Goal: Information Seeking & Learning: Learn about a topic

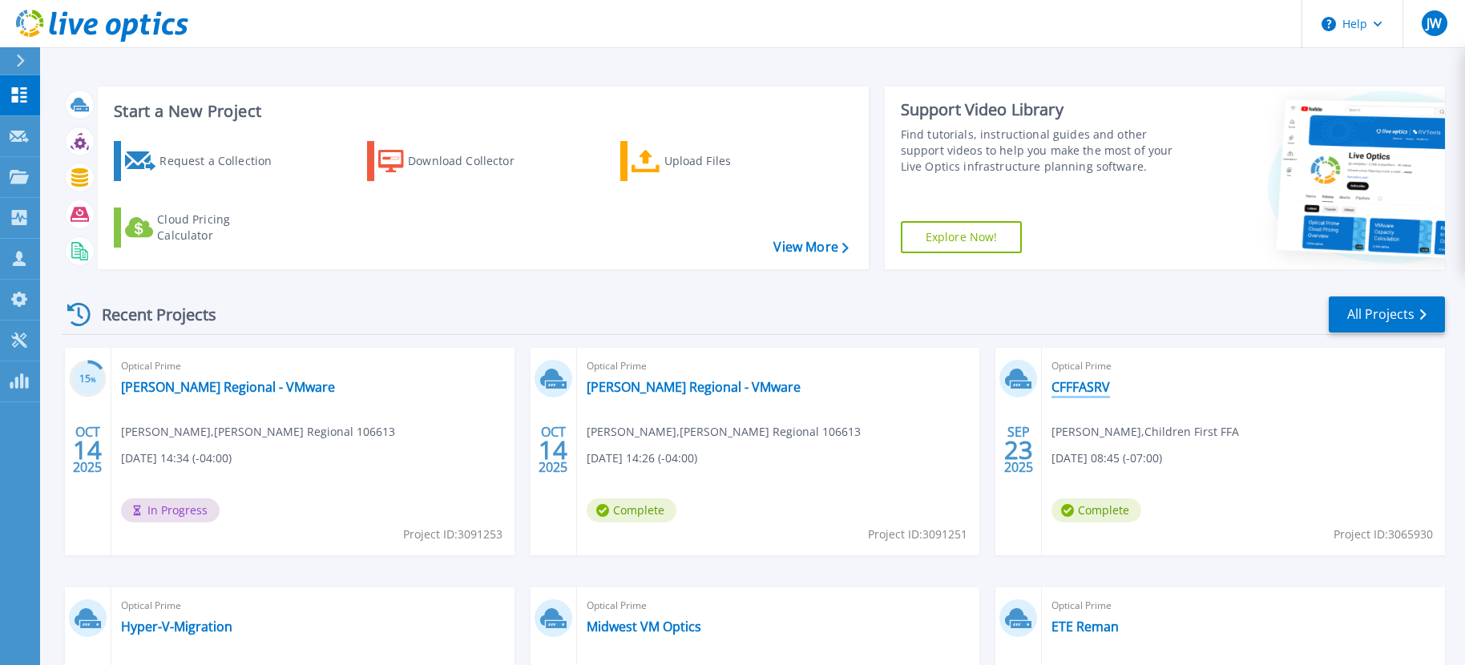
click at [1093, 391] on link "CFFFASRV" at bounding box center [1081, 387] width 59 height 16
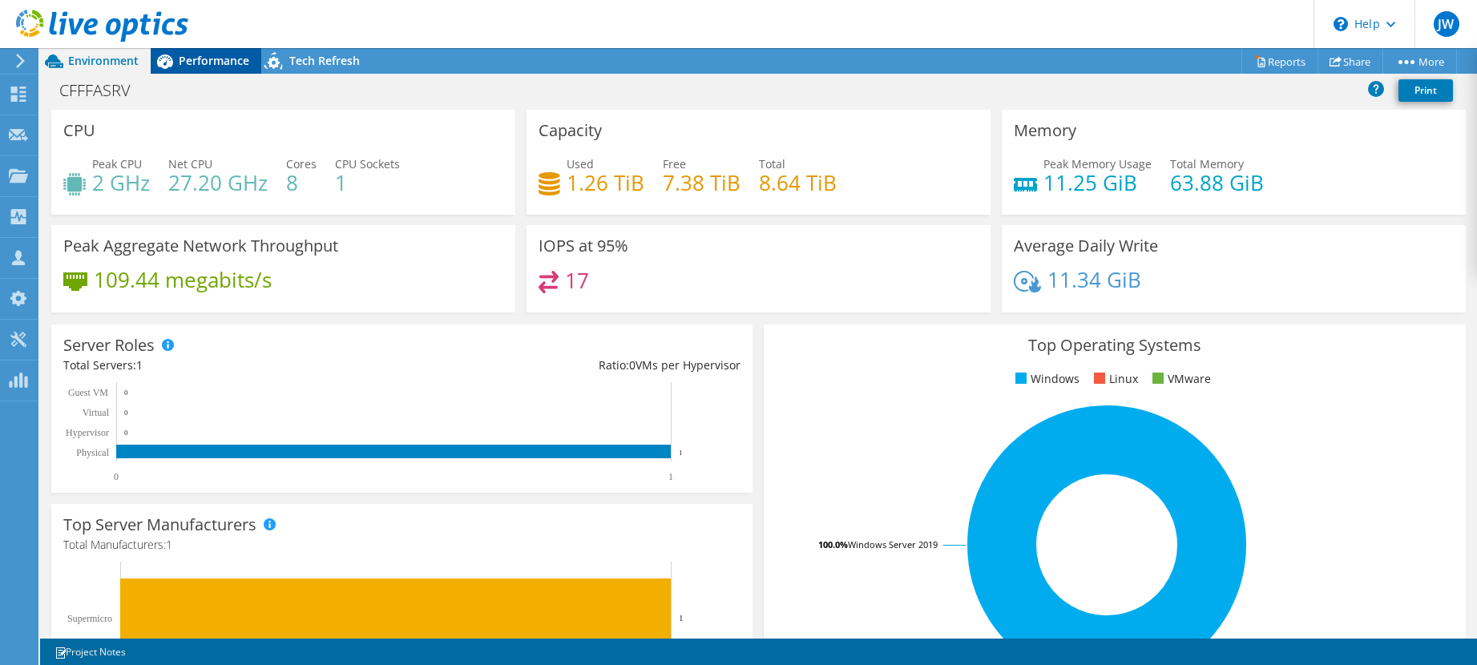
click at [212, 59] on span "Performance" at bounding box center [214, 60] width 71 height 15
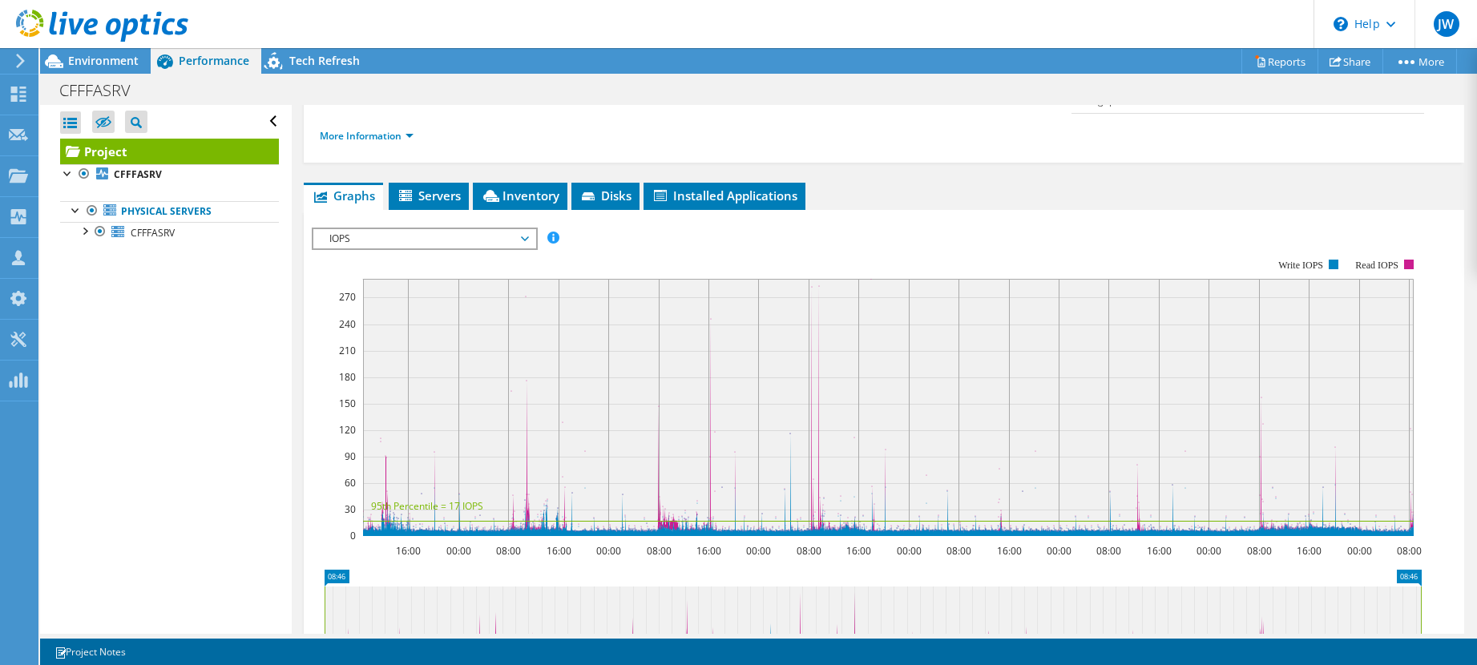
scroll to position [240, 0]
click at [522, 228] on span "IOPS" at bounding box center [424, 237] width 206 height 19
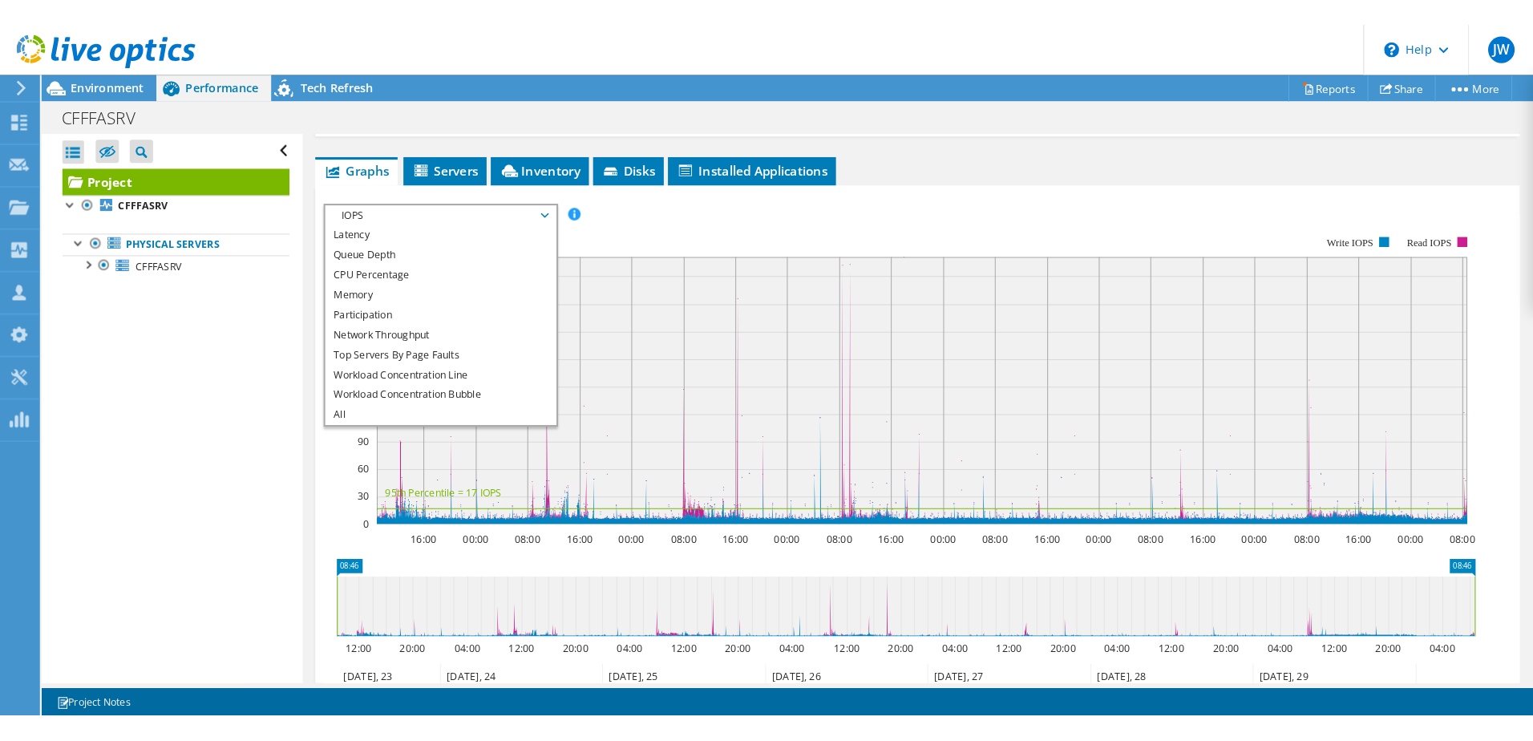
scroll to position [321, 0]
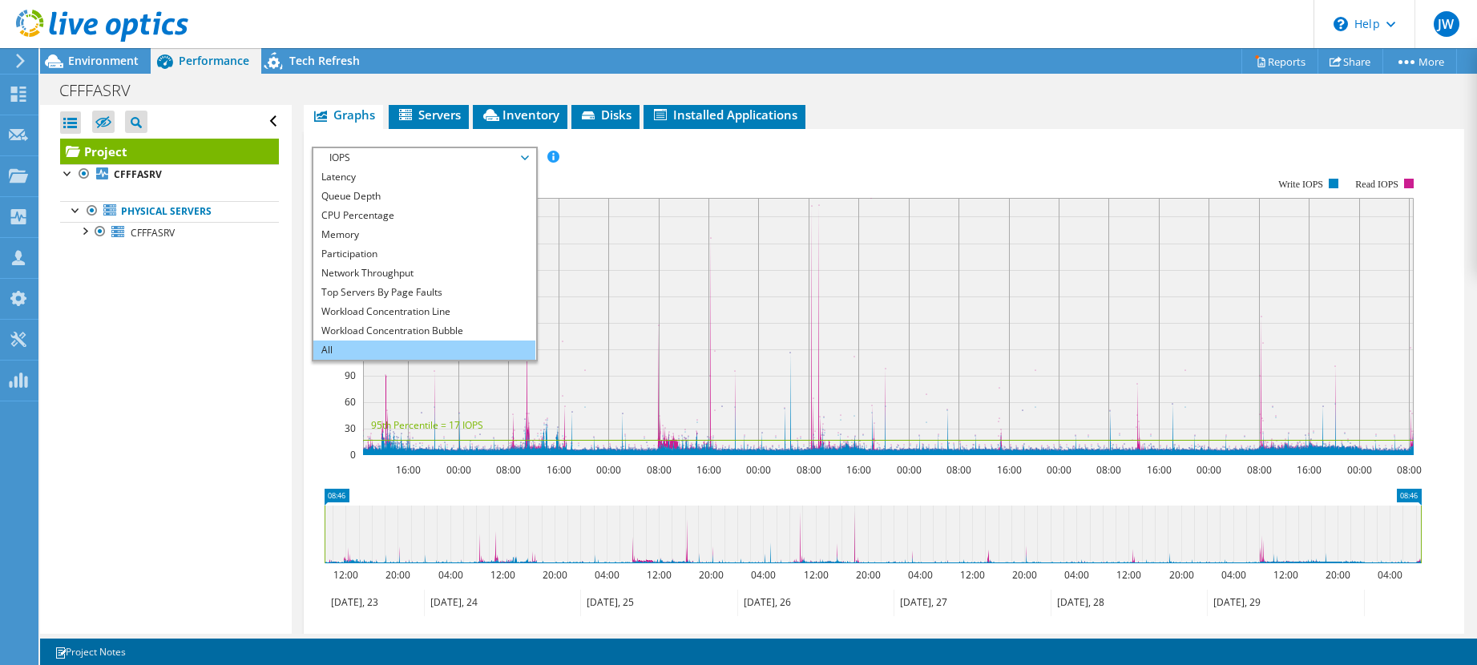
click at [333, 341] on li "All" at bounding box center [424, 350] width 222 height 19
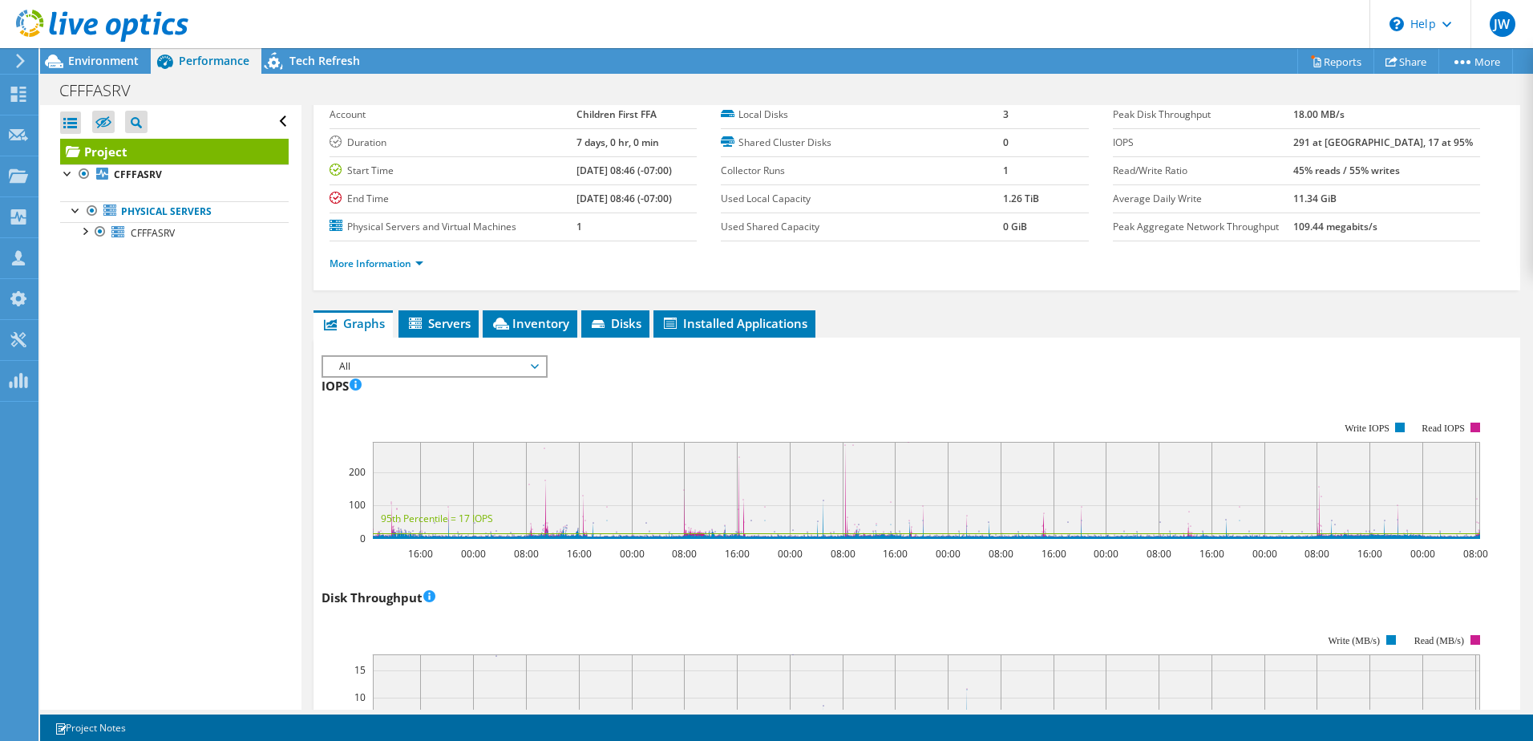
scroll to position [0, 0]
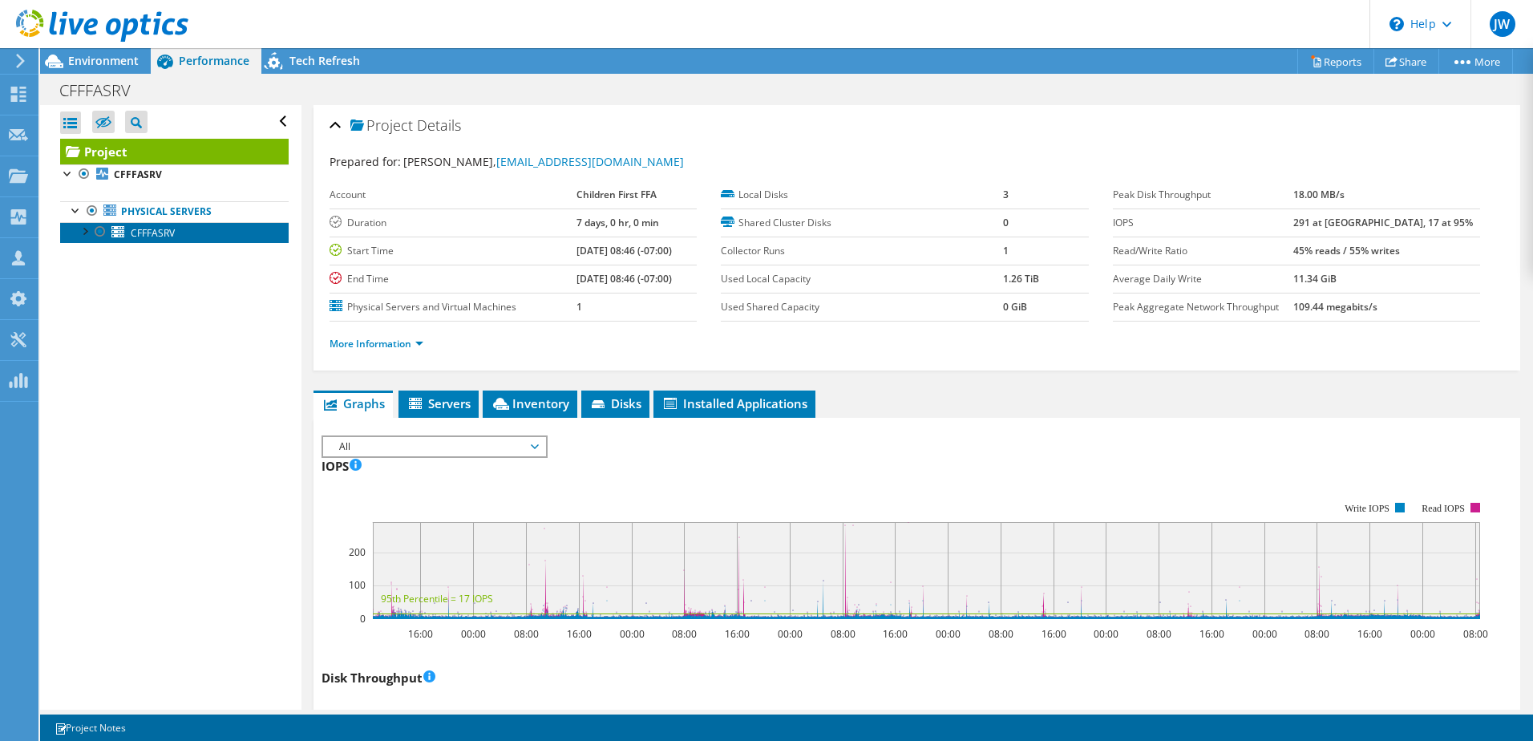
click at [111, 232] on icon at bounding box center [117, 231] width 13 height 11
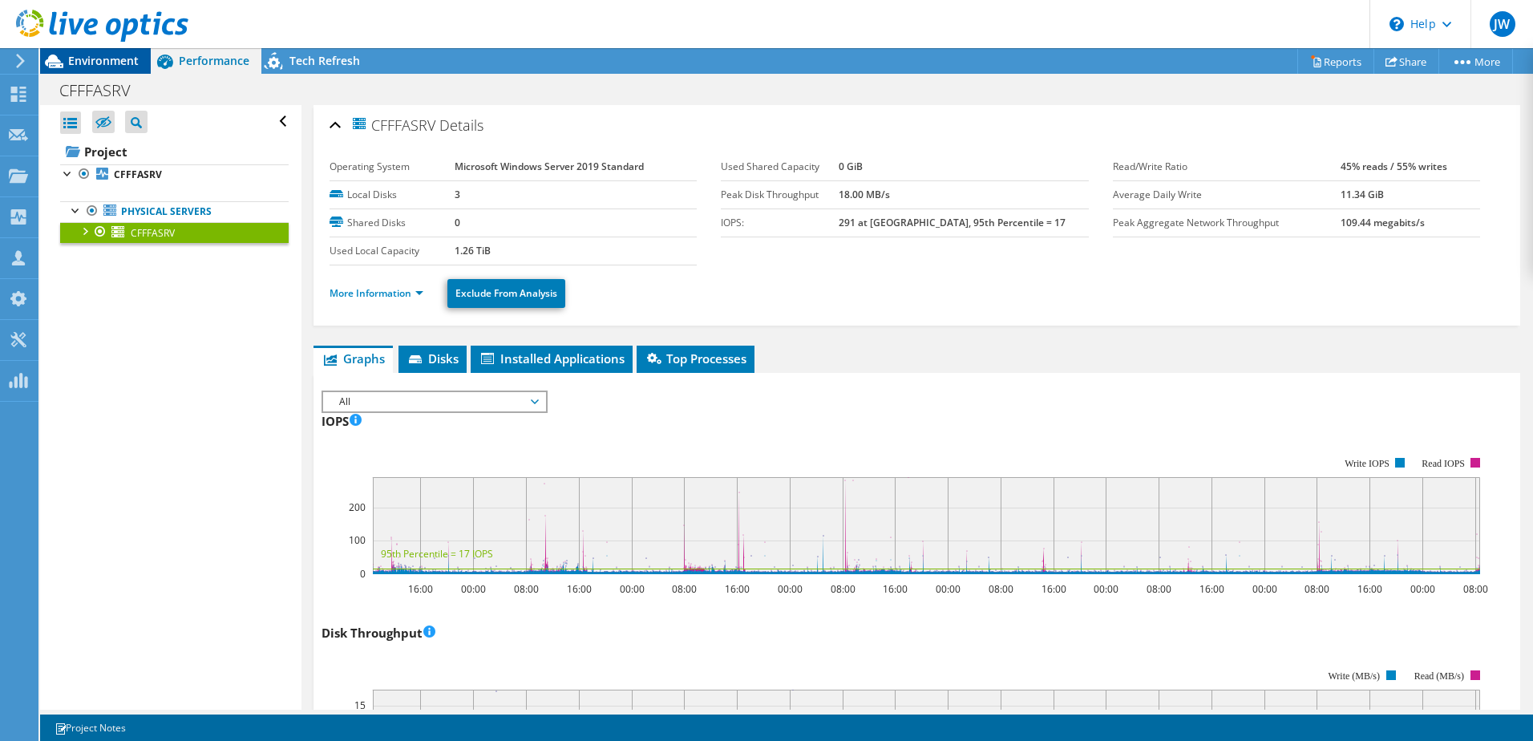
click at [98, 55] on span "Environment" at bounding box center [103, 60] width 71 height 15
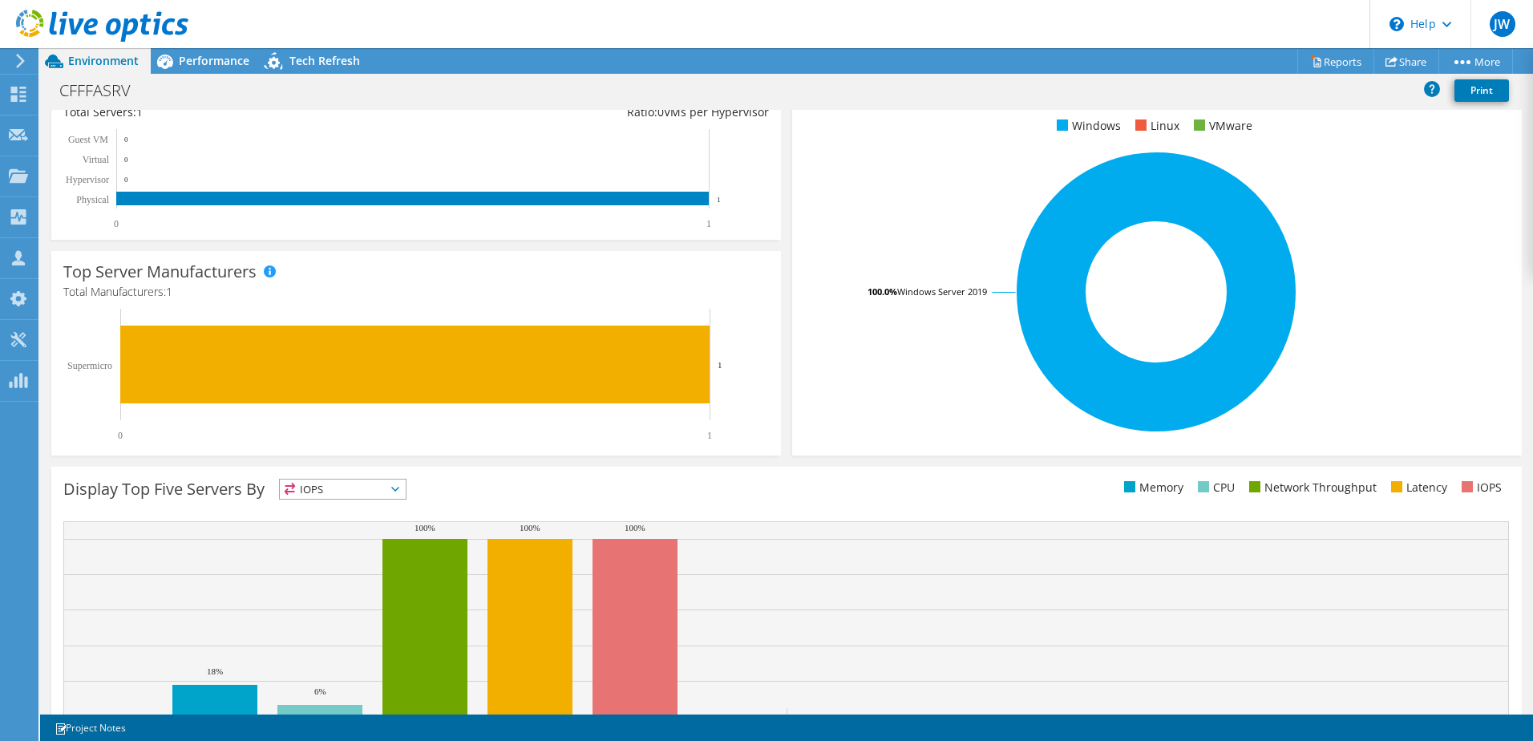
scroll to position [80, 0]
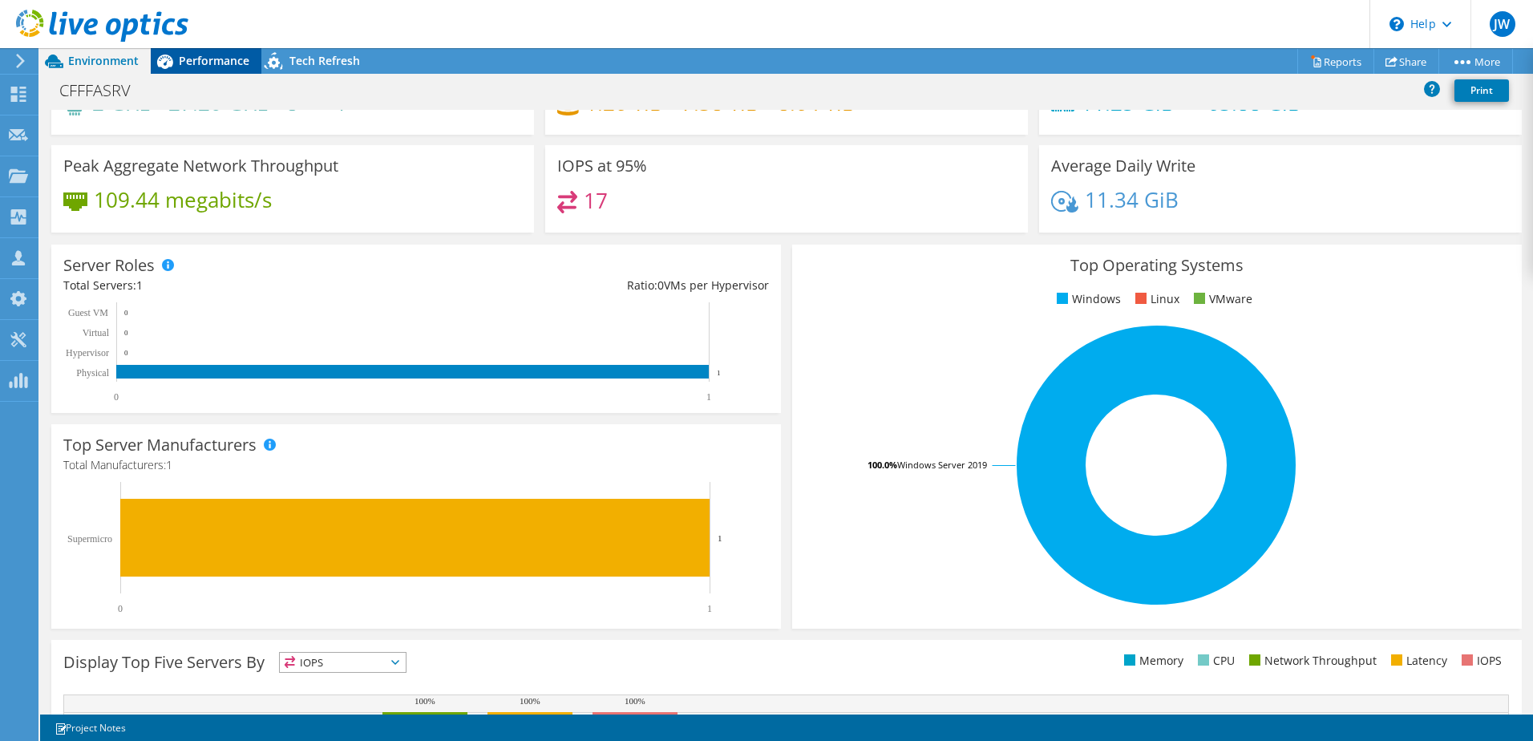
click at [198, 56] on span "Performance" at bounding box center [214, 60] width 71 height 15
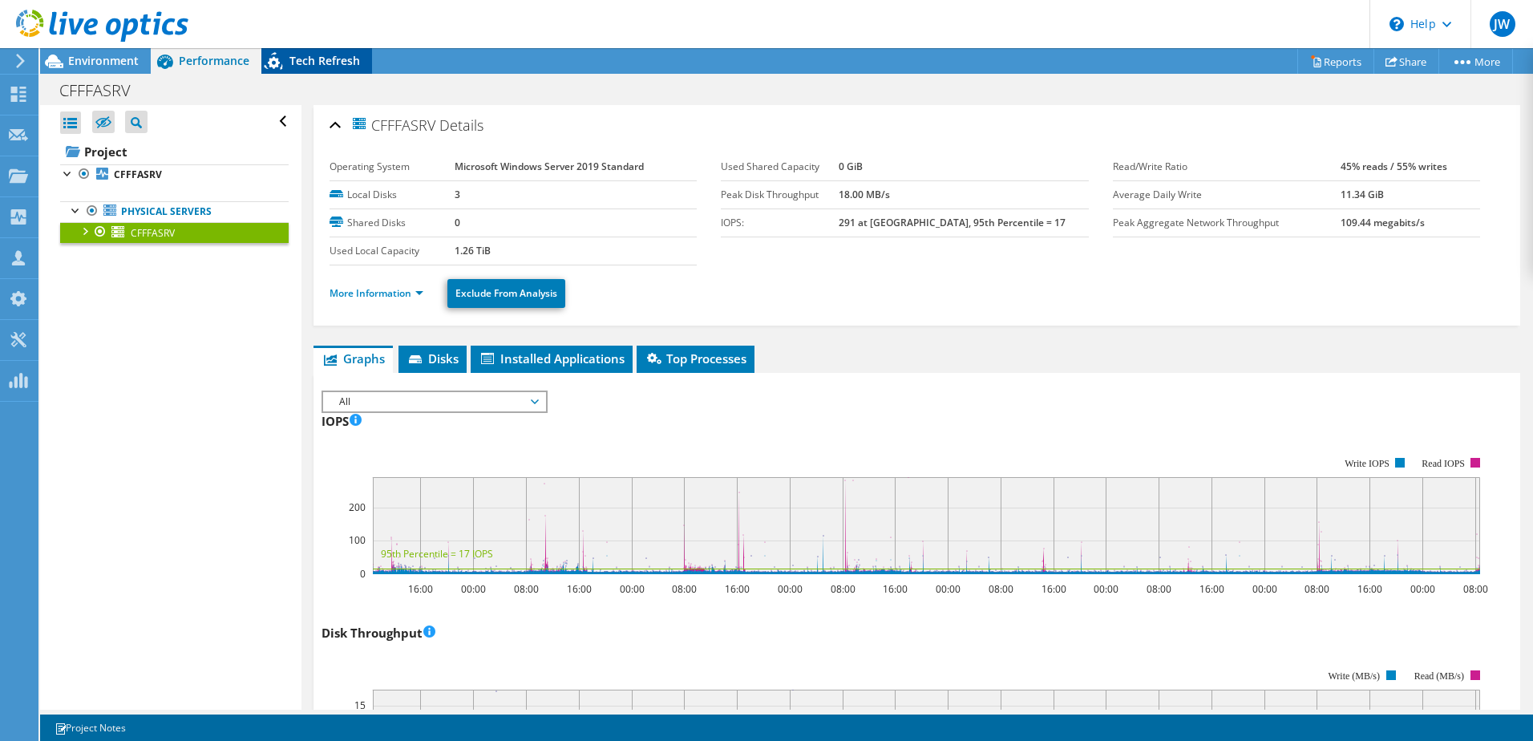
scroll to position [0, 0]
click at [99, 59] on span "Environment" at bounding box center [103, 60] width 71 height 15
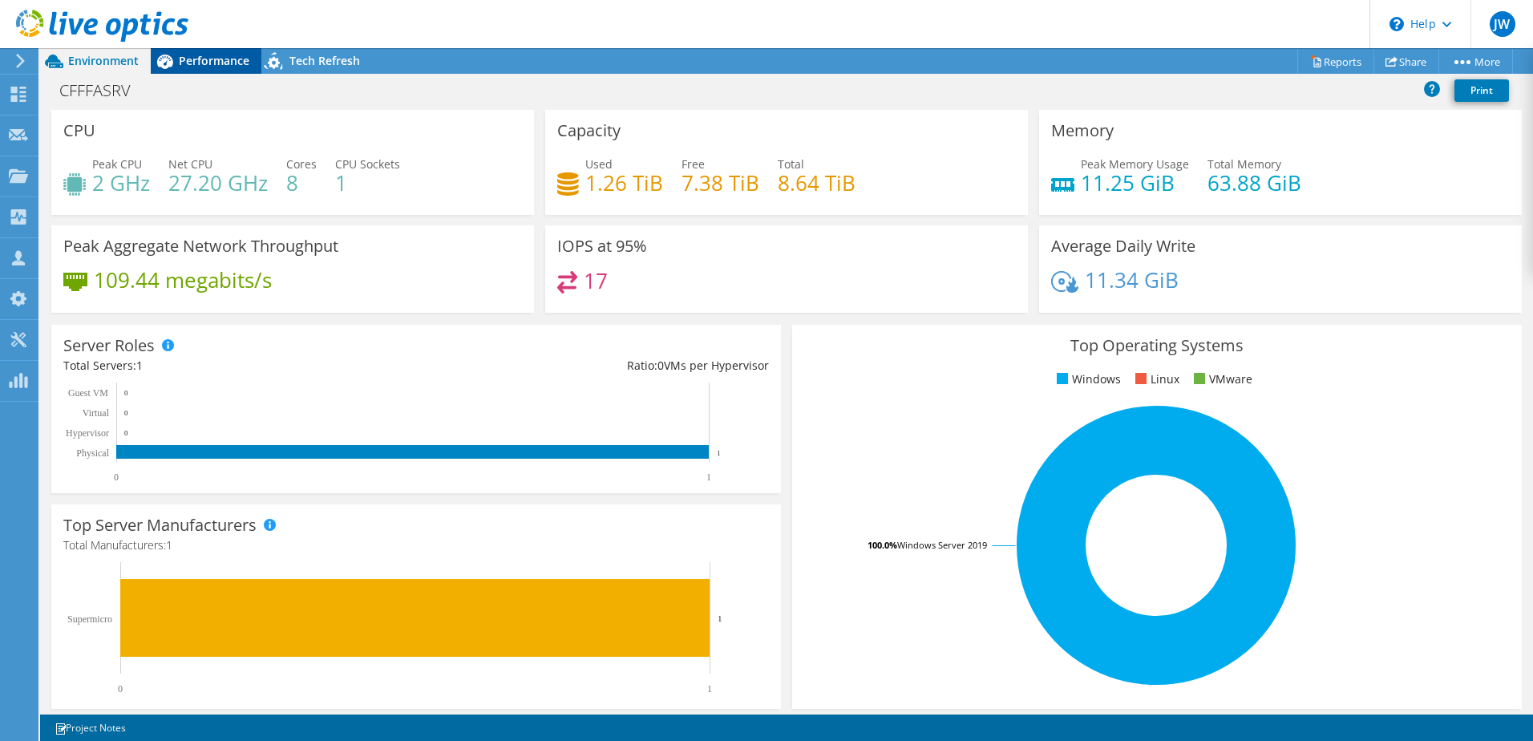
click at [196, 59] on span "Performance" at bounding box center [214, 60] width 71 height 15
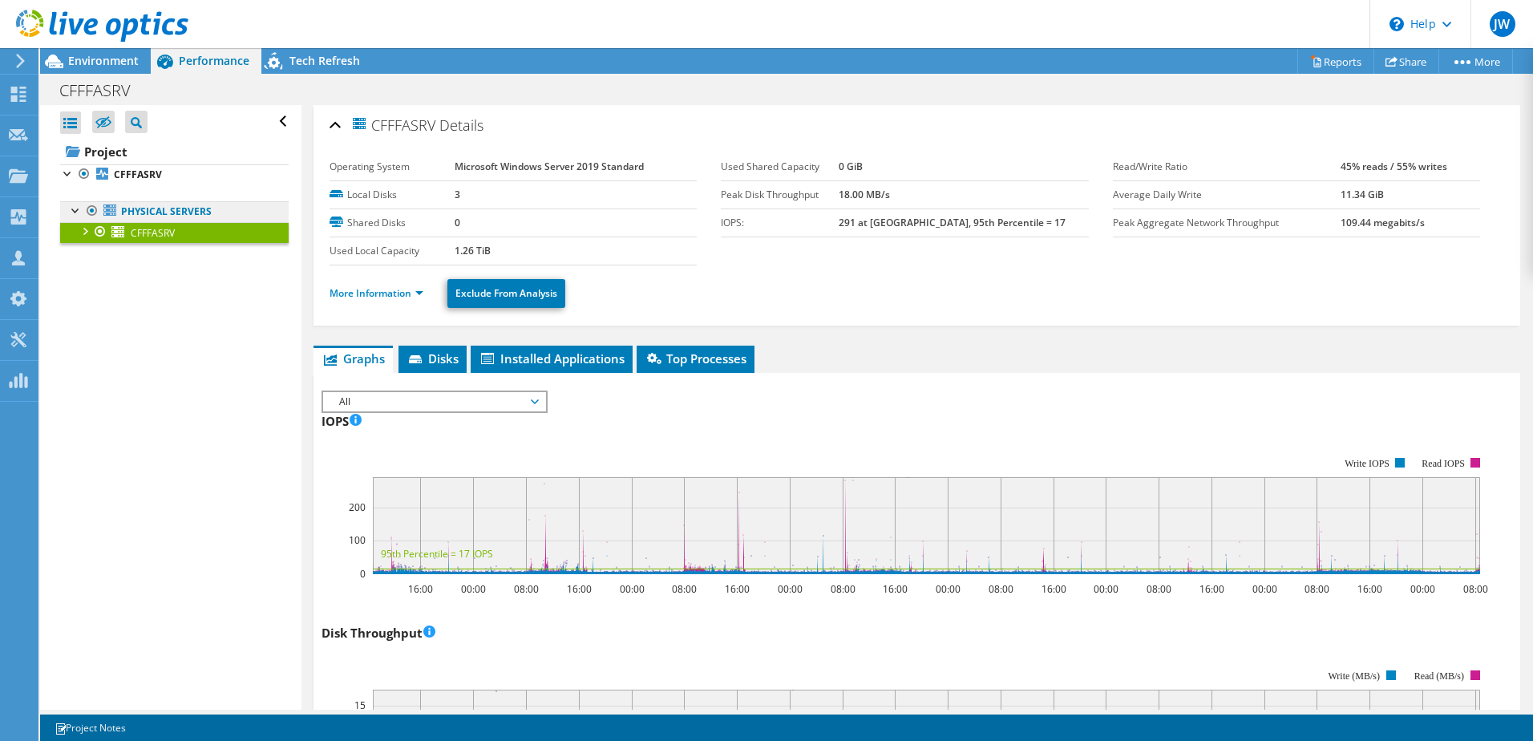
click at [158, 208] on link "Physical Servers" at bounding box center [174, 211] width 228 height 21
click at [127, 54] on span "Environment" at bounding box center [103, 60] width 71 height 15
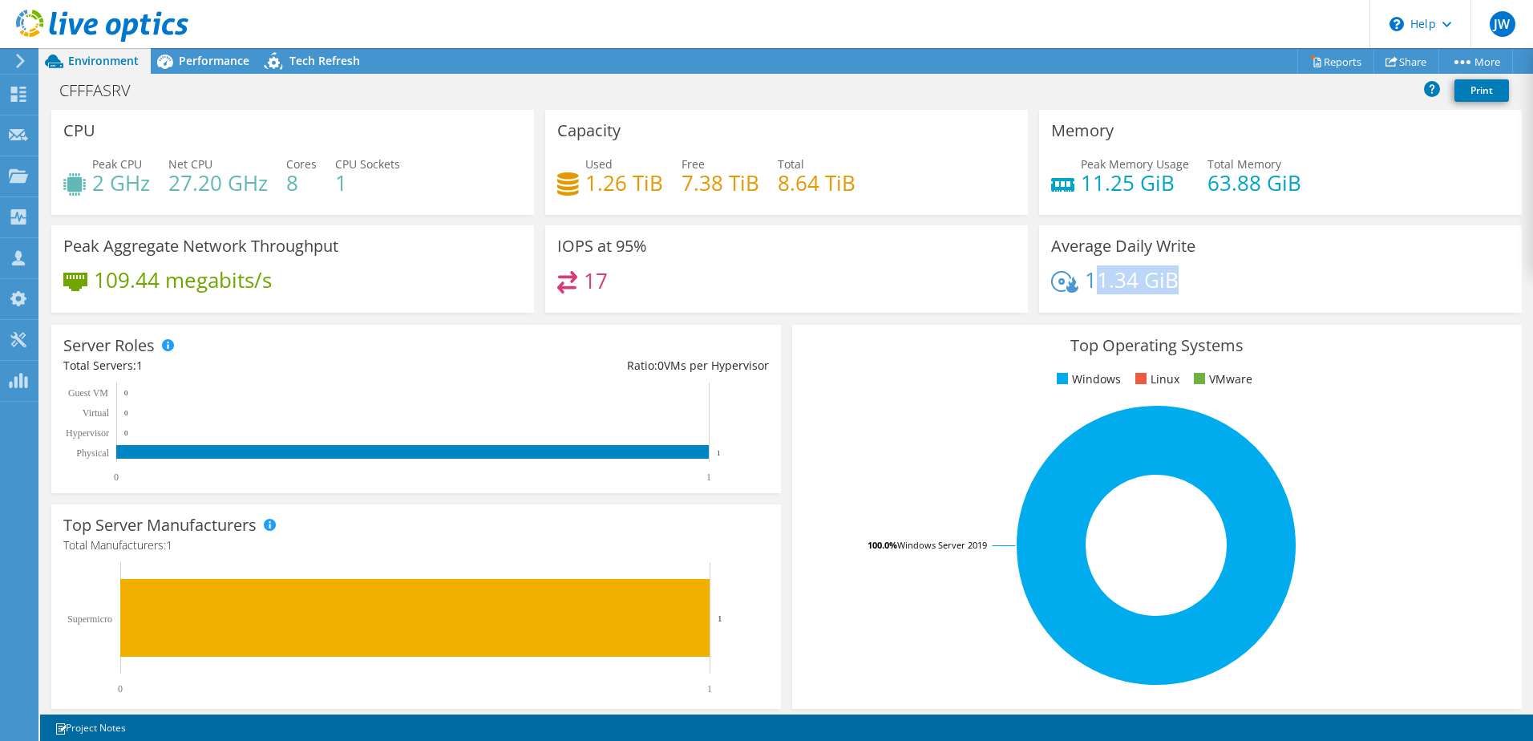
drag, startPoint x: 1085, startPoint y: 276, endPoint x: 1183, endPoint y: 279, distance: 98.7
click at [1183, 279] on div "11.34 GiB" at bounding box center [1280, 288] width 459 height 34
click at [191, 57] on span "Performance" at bounding box center [214, 60] width 71 height 15
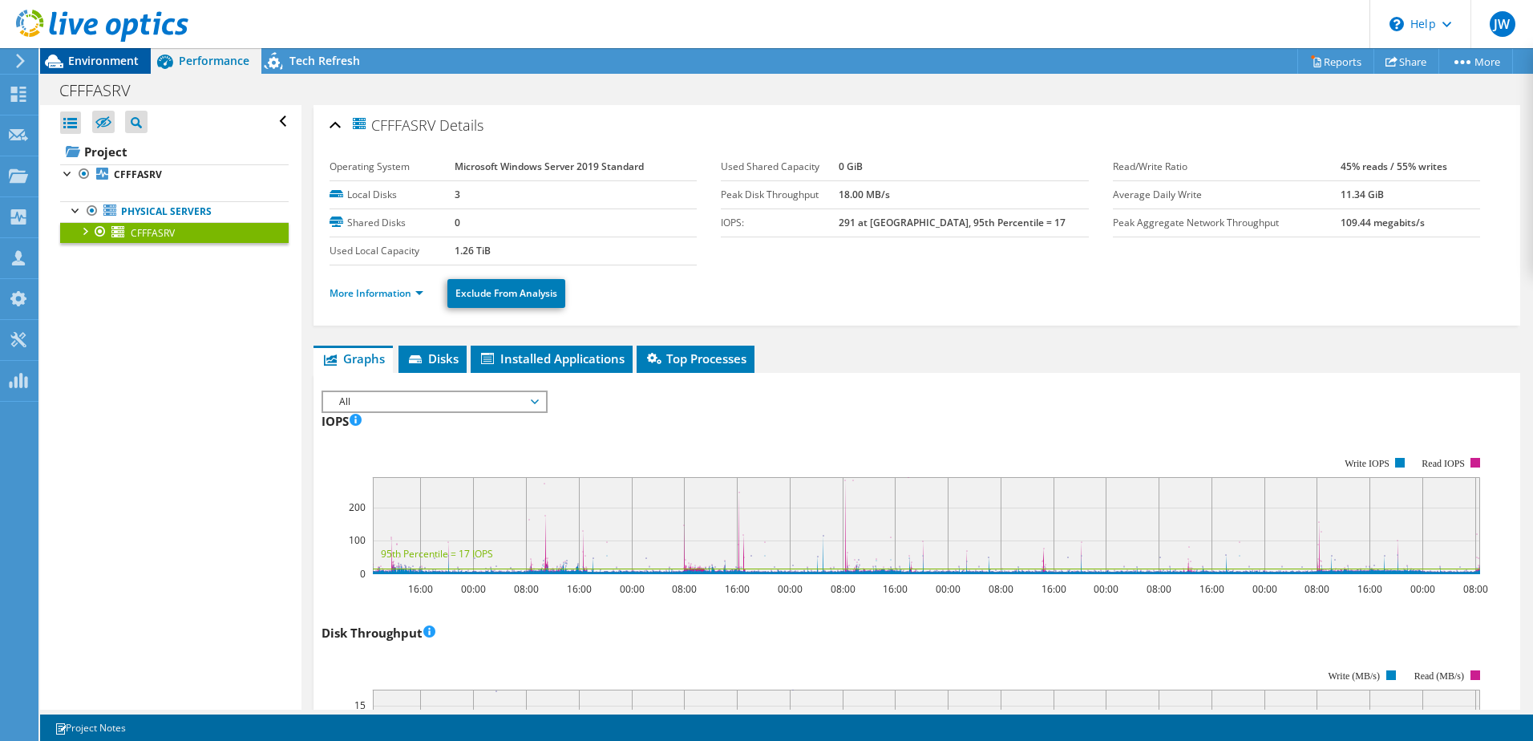
click at [106, 56] on span "Environment" at bounding box center [103, 60] width 71 height 15
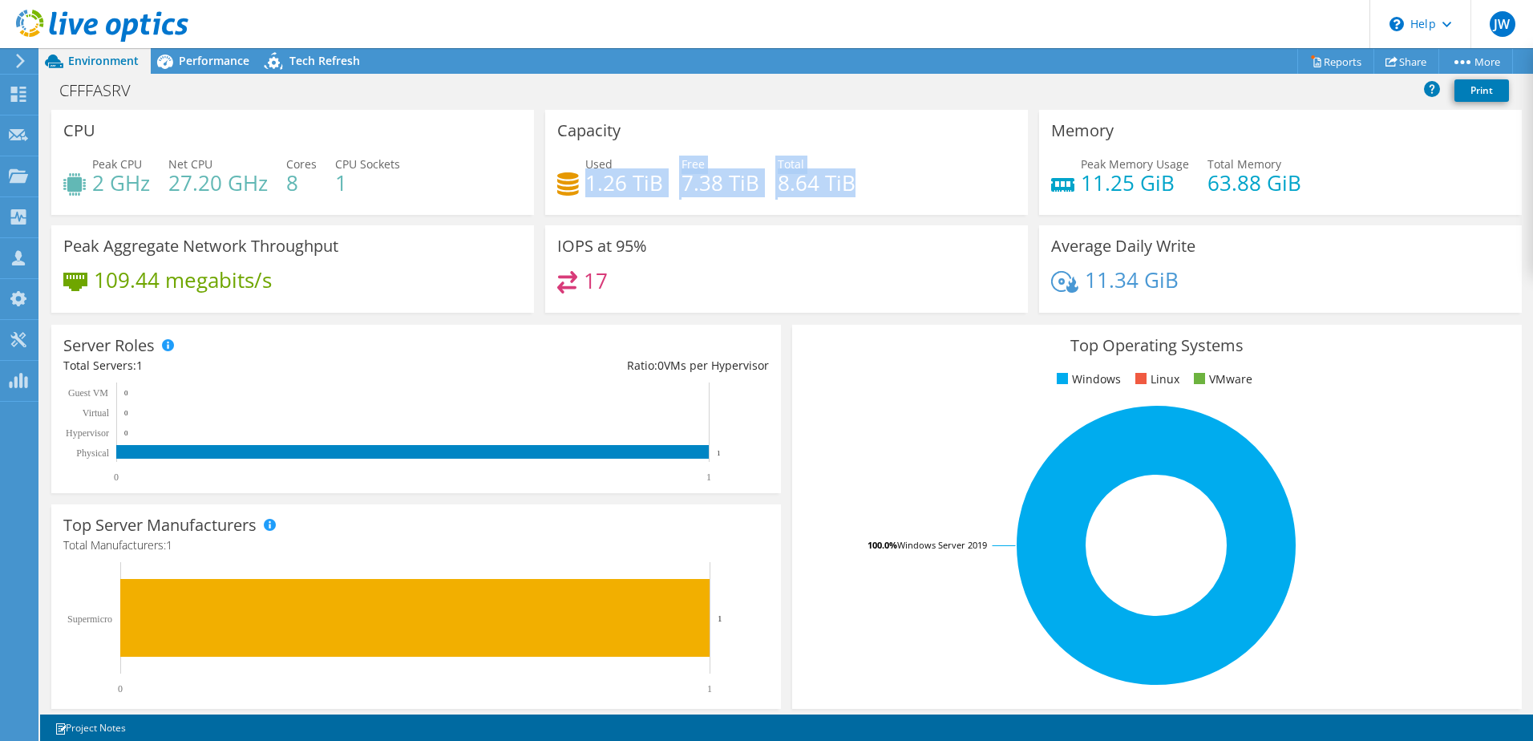
drag, startPoint x: 851, startPoint y: 180, endPoint x: 581, endPoint y: 175, distance: 270.2
click at [581, 175] on div "Used 1.26 TiB Free 7.38 TiB Total 8.64 TiB" at bounding box center [786, 182] width 459 height 52
drag, startPoint x: 581, startPoint y: 175, endPoint x: 705, endPoint y: 228, distance: 135.4
click at [705, 228] on div "IOPS at 95% 17" at bounding box center [786, 268] width 483 height 87
click at [190, 55] on span "Performance" at bounding box center [214, 60] width 71 height 15
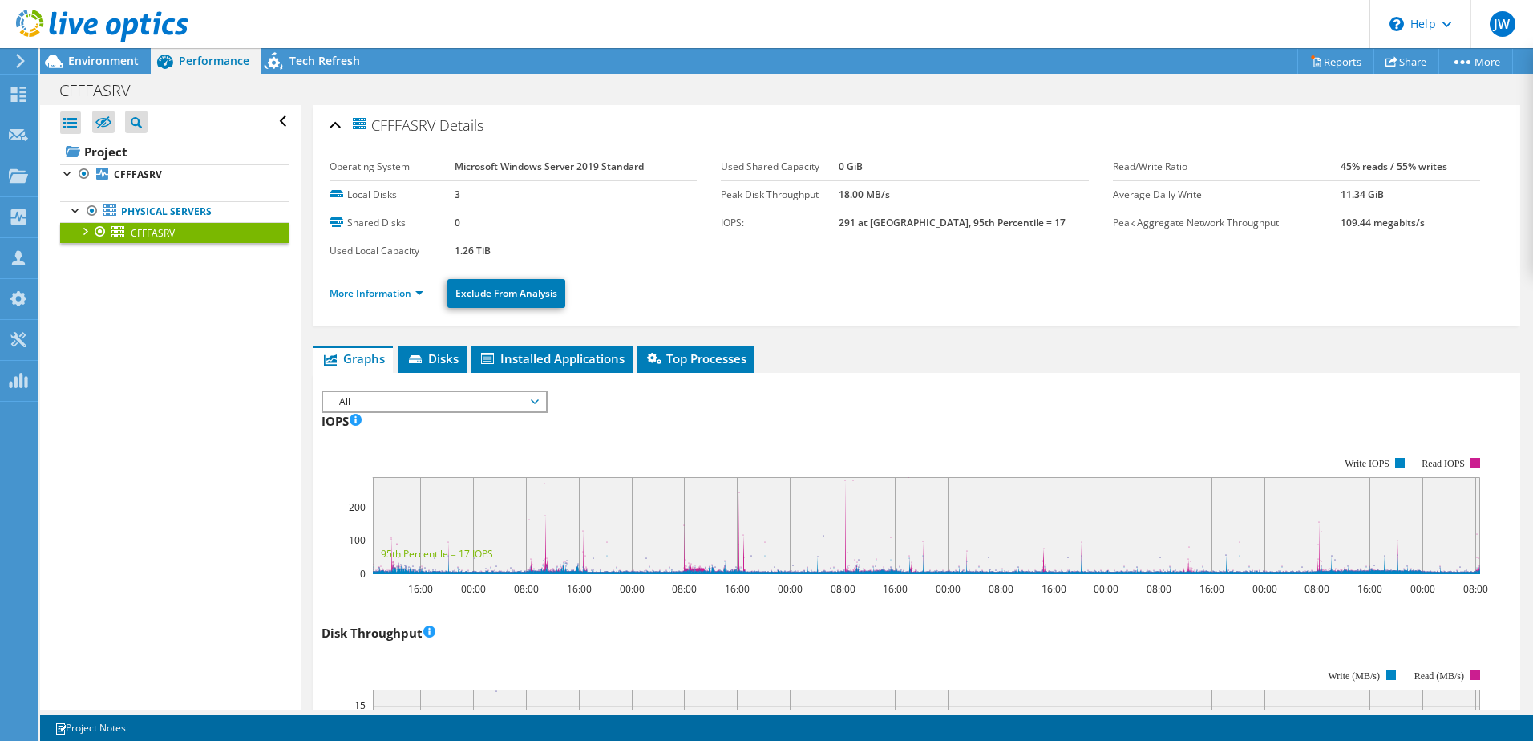
scroll to position [80, 0]
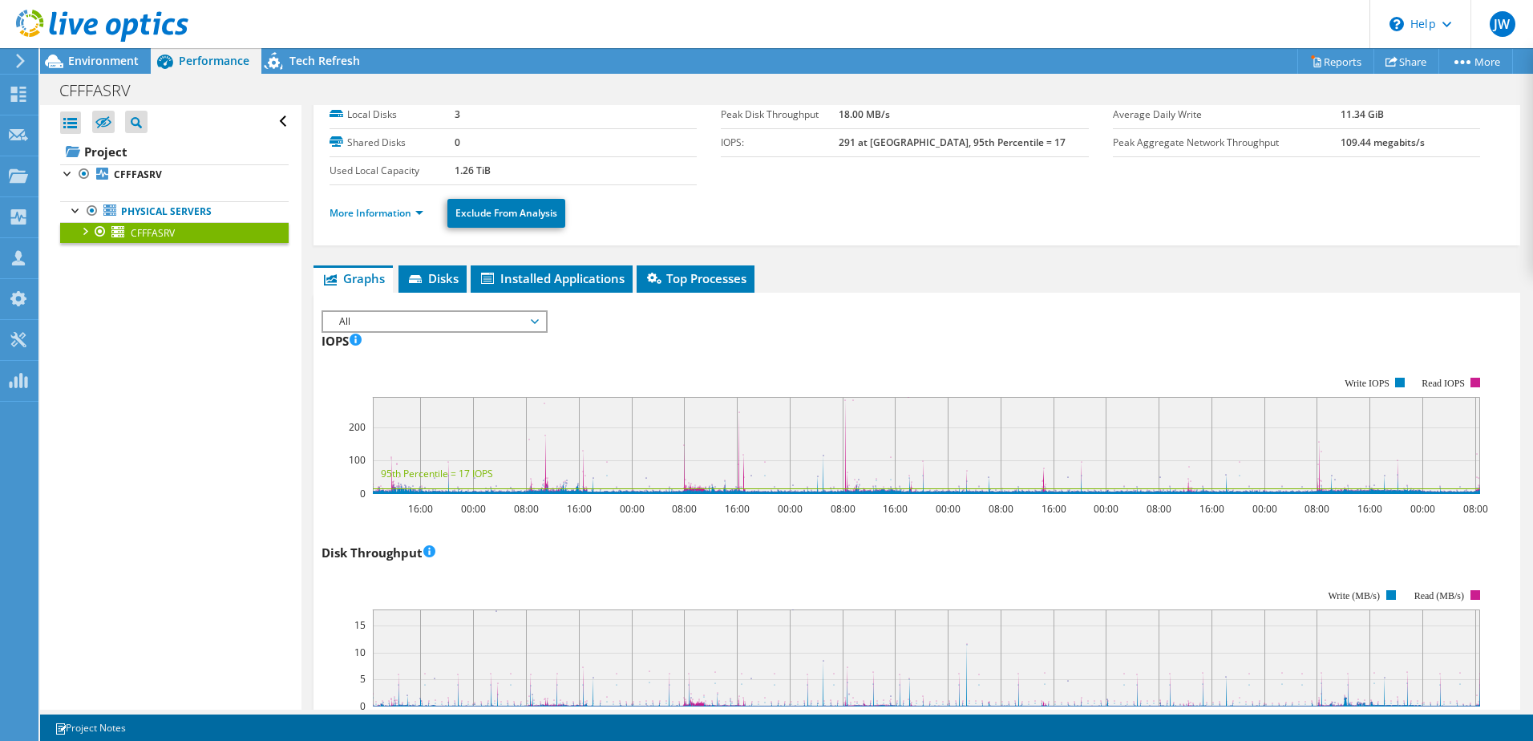
click at [535, 321] on span "All" at bounding box center [434, 321] width 206 height 19
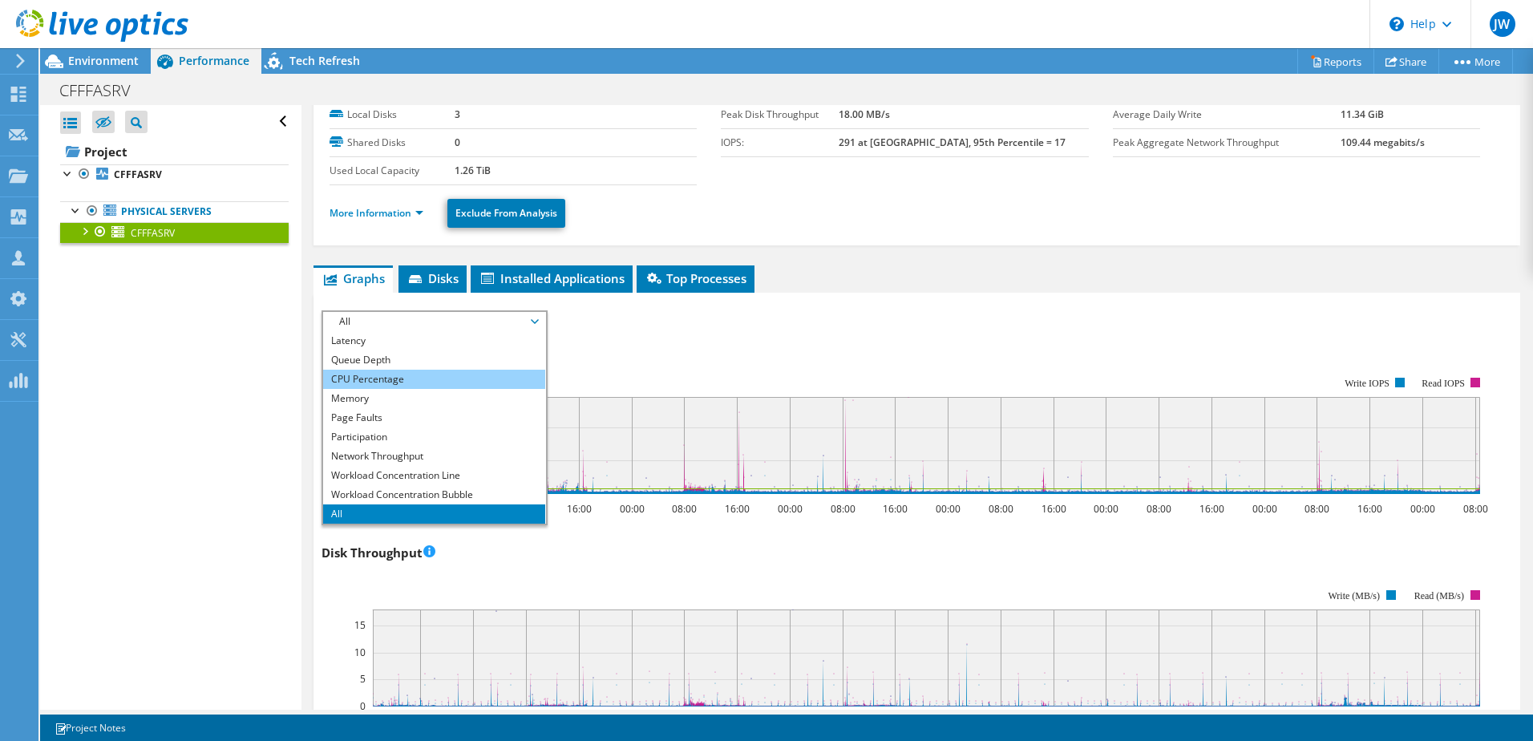
click at [397, 379] on li "CPU Percentage" at bounding box center [434, 379] width 222 height 19
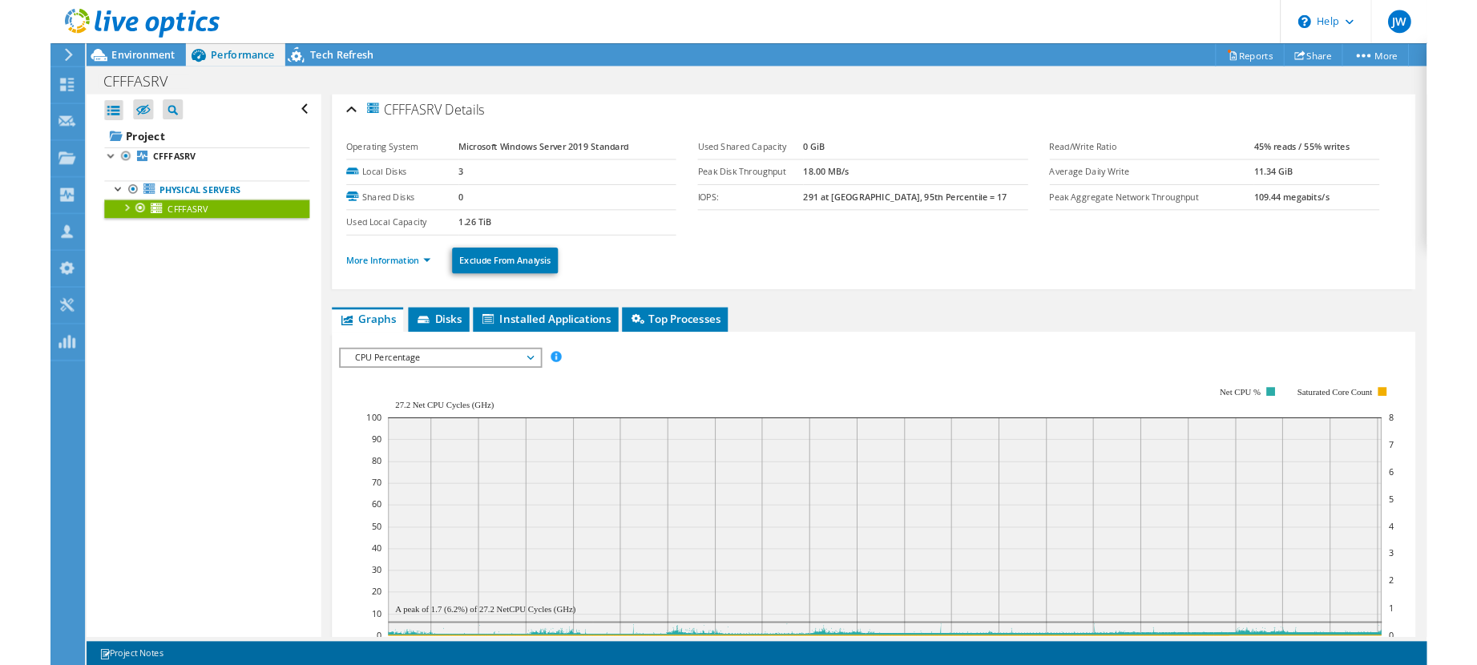
scroll to position [0, 0]
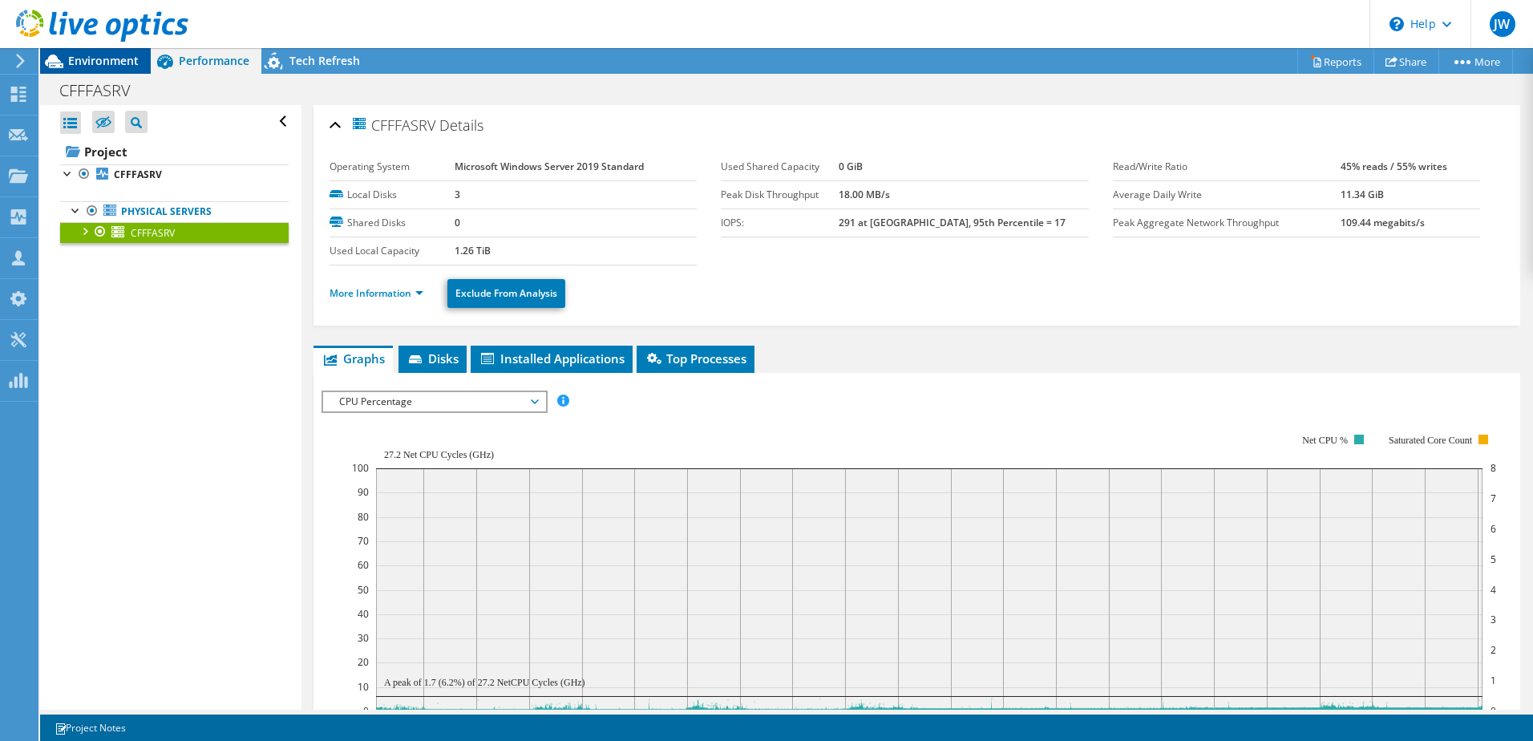
click at [85, 59] on span "Environment" at bounding box center [103, 60] width 71 height 15
